Goal: Task Accomplishment & Management: Manage account settings

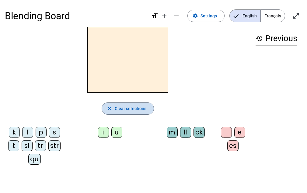
click at [125, 112] on span "Clear selections" at bounding box center [131, 108] width 32 height 7
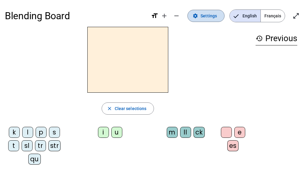
click at [208, 16] on span "Settings" at bounding box center [209, 15] width 16 height 7
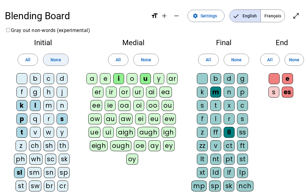
click at [51, 57] on span "None" at bounding box center [56, 59] width 10 height 7
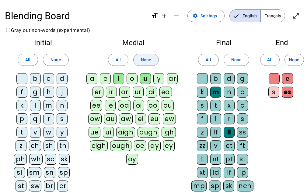
click at [147, 57] on span "None" at bounding box center [146, 59] width 10 height 7
click at [292, 58] on span "None" at bounding box center [294, 59] width 10 height 7
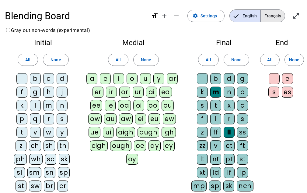
click at [280, 17] on span "Français" at bounding box center [273, 16] width 24 height 12
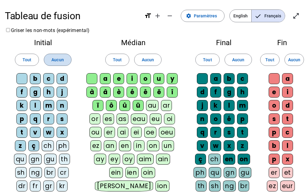
click at [57, 59] on span "Aucun" at bounding box center [57, 59] width 12 height 7
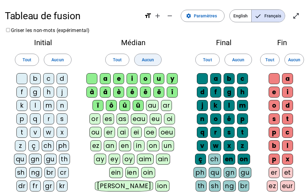
click at [140, 62] on span at bounding box center [148, 59] width 27 height 15
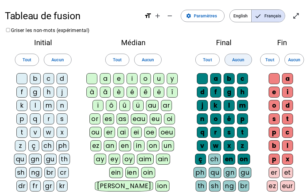
click at [231, 57] on span at bounding box center [238, 59] width 27 height 15
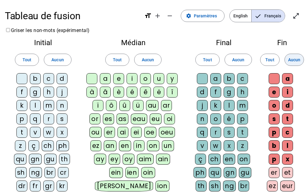
click at [295, 61] on span "Aucun" at bounding box center [294, 59] width 12 height 7
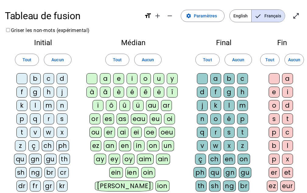
click at [62, 104] on div "n" at bounding box center [62, 105] width 11 height 11
click at [149, 78] on div "o" at bounding box center [145, 78] width 11 height 11
click at [243, 134] on div "t" at bounding box center [242, 132] width 11 height 11
click at [277, 93] on div "e" at bounding box center [274, 92] width 11 height 11
click at [35, 132] on div "v" at bounding box center [35, 132] width 11 height 11
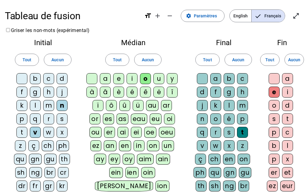
click at [131, 73] on div "i" at bounding box center [132, 78] width 11 height 11
click at [198, 94] on div "d" at bounding box center [202, 92] width 11 height 11
click at [52, 118] on div "r" at bounding box center [48, 118] width 11 height 11
click at [158, 79] on div "u" at bounding box center [159, 78] width 11 height 11
click at [232, 130] on div "s" at bounding box center [229, 132] width 11 height 11
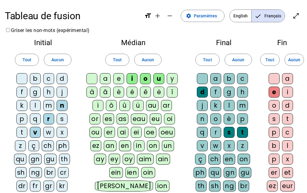
click at [48, 103] on div "m" at bounding box center [48, 105] width 11 height 11
click at [32, 76] on div "b" at bounding box center [35, 78] width 11 height 11
click at [105, 75] on div "a" at bounding box center [105, 78] width 11 height 11
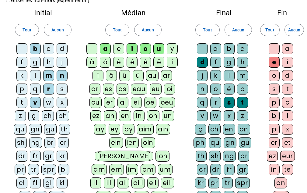
scroll to position [29, 0]
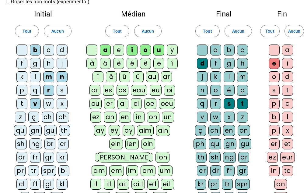
click at [271, 52] on div at bounding box center [274, 49] width 11 height 11
click at [23, 94] on div "p" at bounding box center [21, 90] width 11 height 11
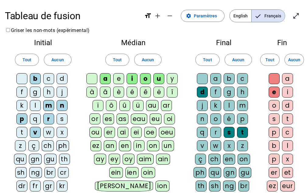
scroll to position [162, 0]
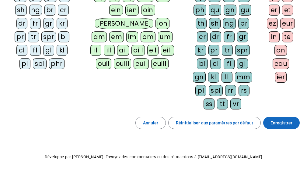
click at [287, 125] on span "Enregistrer" at bounding box center [282, 122] width 22 height 7
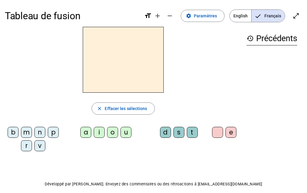
click at [37, 131] on div "n" at bounding box center [39, 132] width 11 height 11
click at [115, 133] on div "o" at bounding box center [112, 132] width 11 height 11
click at [187, 135] on div "t" at bounding box center [192, 132] width 11 height 11
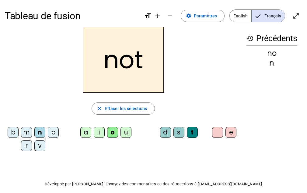
click at [234, 132] on div "e" at bounding box center [231, 132] width 11 height 11
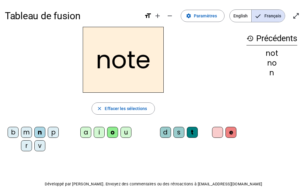
click at [44, 144] on div "v" at bounding box center [39, 145] width 11 height 11
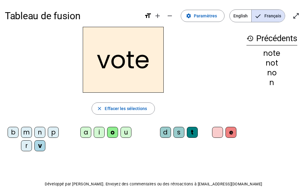
click at [98, 129] on div "i" at bounding box center [99, 132] width 11 height 11
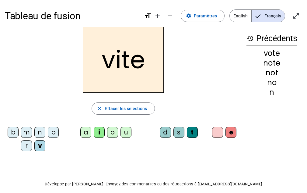
click at [167, 134] on div "d" at bounding box center [165, 132] width 11 height 11
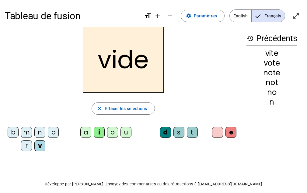
click at [27, 147] on div "r" at bounding box center [26, 145] width 11 height 11
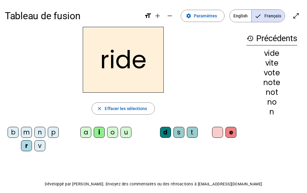
click at [130, 132] on div "u" at bounding box center [126, 132] width 11 height 11
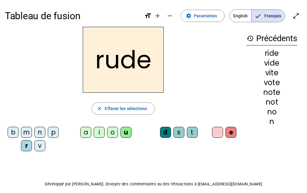
click at [177, 133] on div "s" at bounding box center [179, 132] width 11 height 11
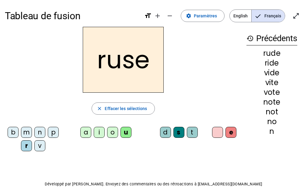
click at [88, 132] on div "a" at bounding box center [85, 132] width 11 height 11
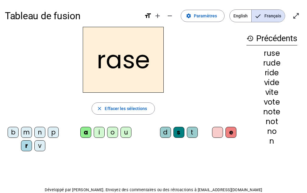
click at [25, 131] on div "m" at bounding box center [26, 132] width 11 height 11
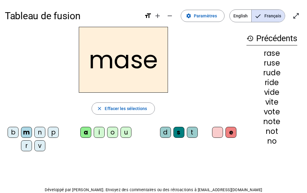
click at [125, 129] on div "u" at bounding box center [126, 132] width 11 height 11
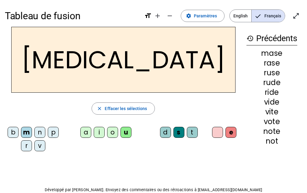
click at [19, 128] on letter-bubble "b" at bounding box center [14, 133] width 13 height 13
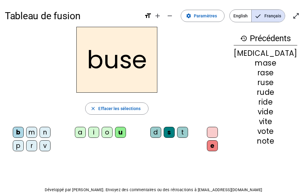
click at [98, 130] on div "i" at bounding box center [93, 132] width 11 height 11
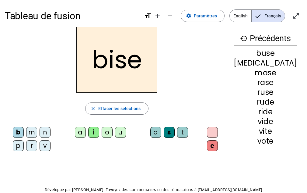
click at [82, 130] on div "a" at bounding box center [80, 132] width 11 height 11
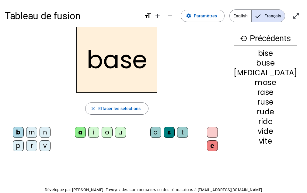
click at [217, 131] on div at bounding box center [212, 132] width 11 height 11
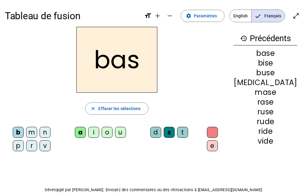
click at [24, 140] on div "p" at bounding box center [18, 145] width 11 height 11
